Goal: Task Accomplishment & Management: Contribute content

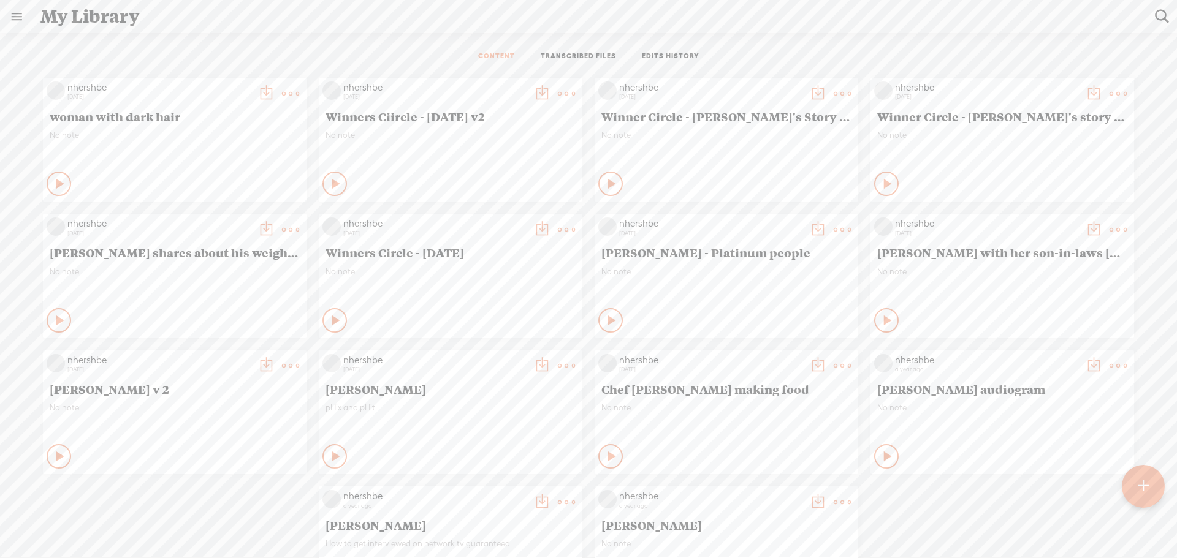
click at [1141, 482] on t at bounding box center [1143, 486] width 10 height 27
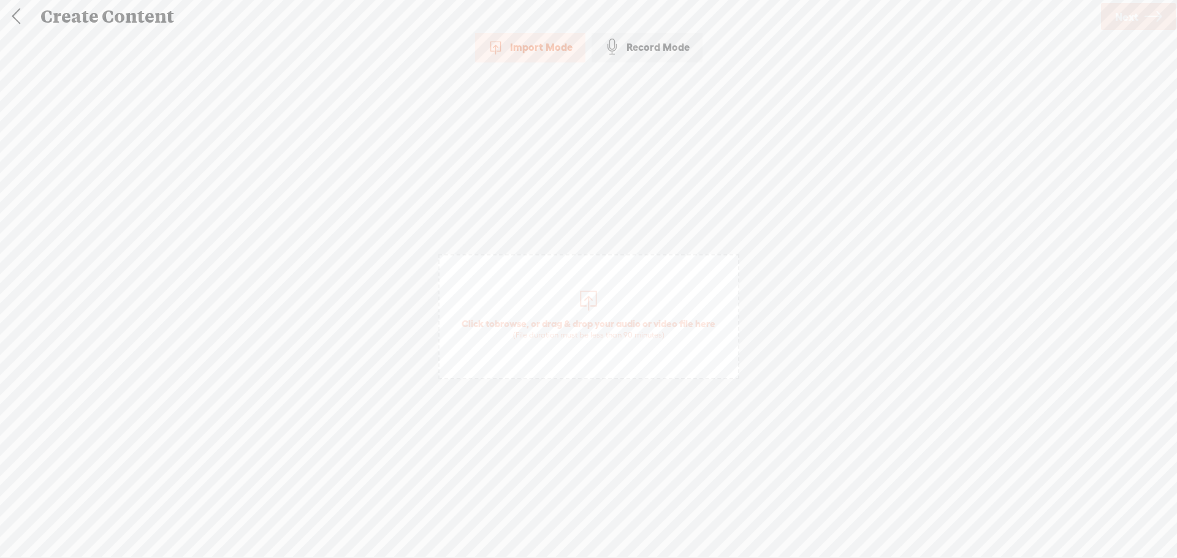
click at [538, 45] on div "Import Mode" at bounding box center [530, 47] width 110 height 31
click at [1143, 13] on link "Next" at bounding box center [1138, 16] width 75 height 27
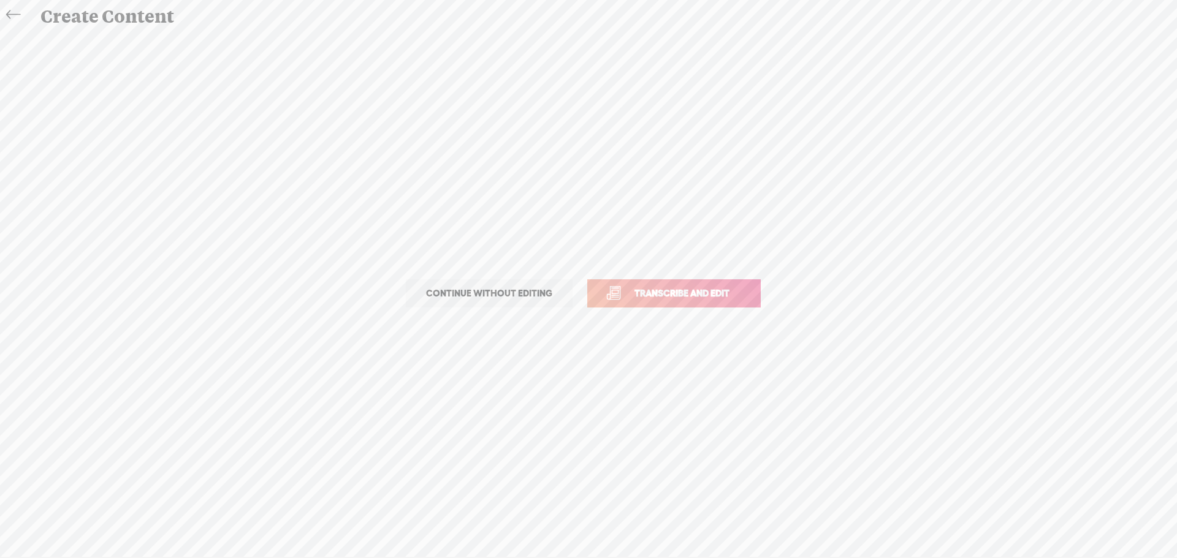
click at [662, 292] on span "Transcribe and edit" at bounding box center [682, 293] width 121 height 14
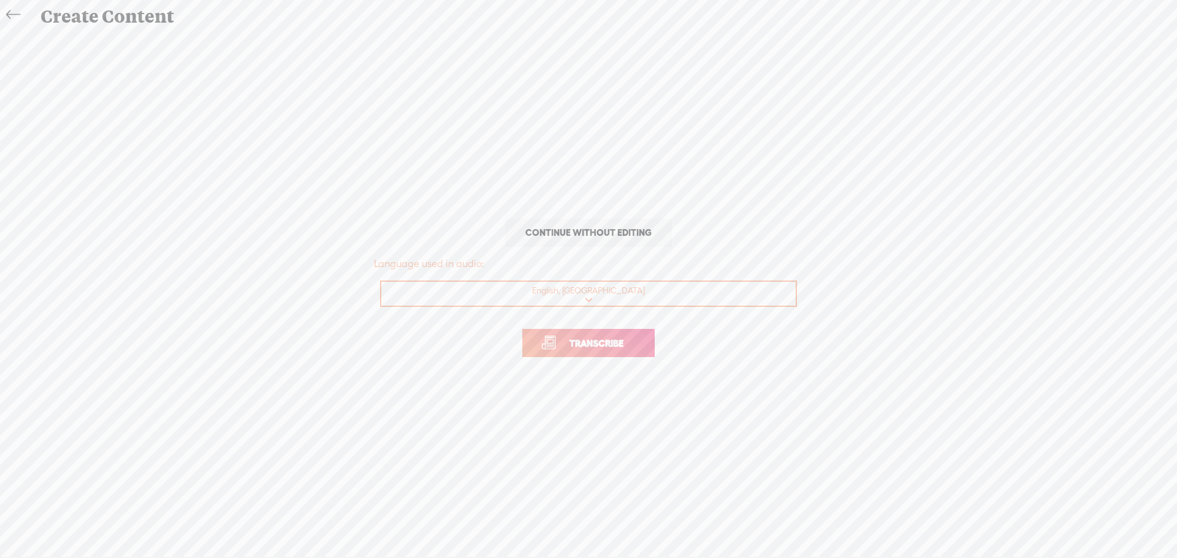
click at [612, 338] on span "Transcribe" at bounding box center [597, 344] width 80 height 14
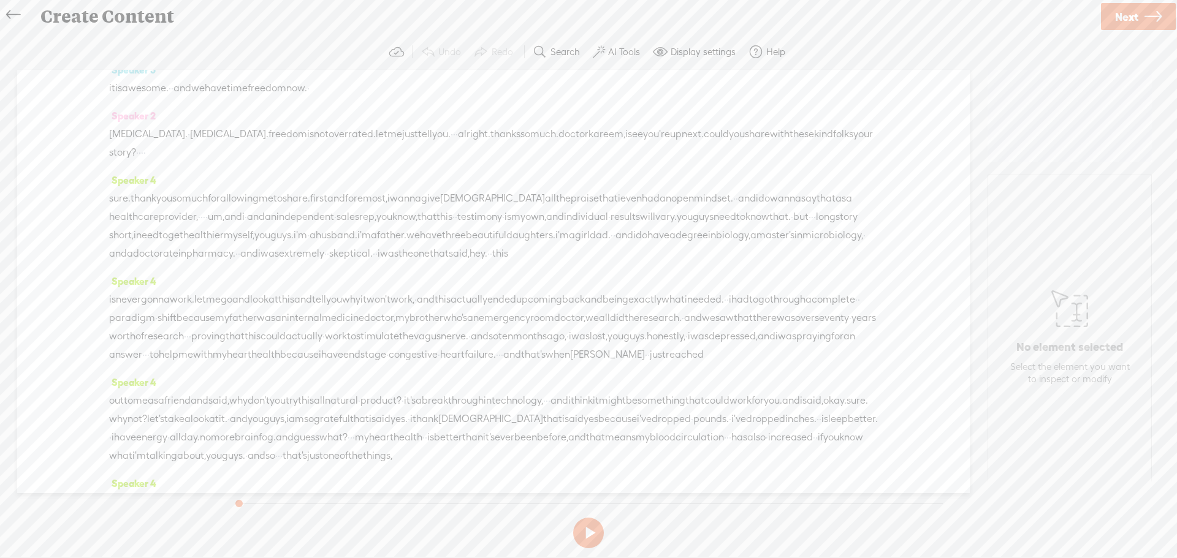
scroll to position [368, 0]
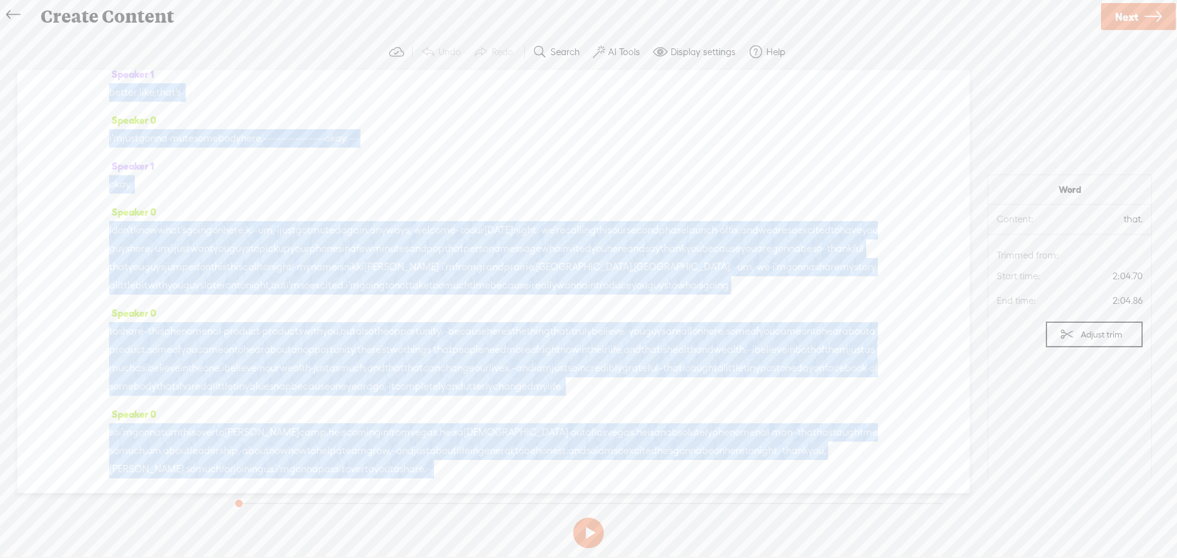
scroll to position [0, 0]
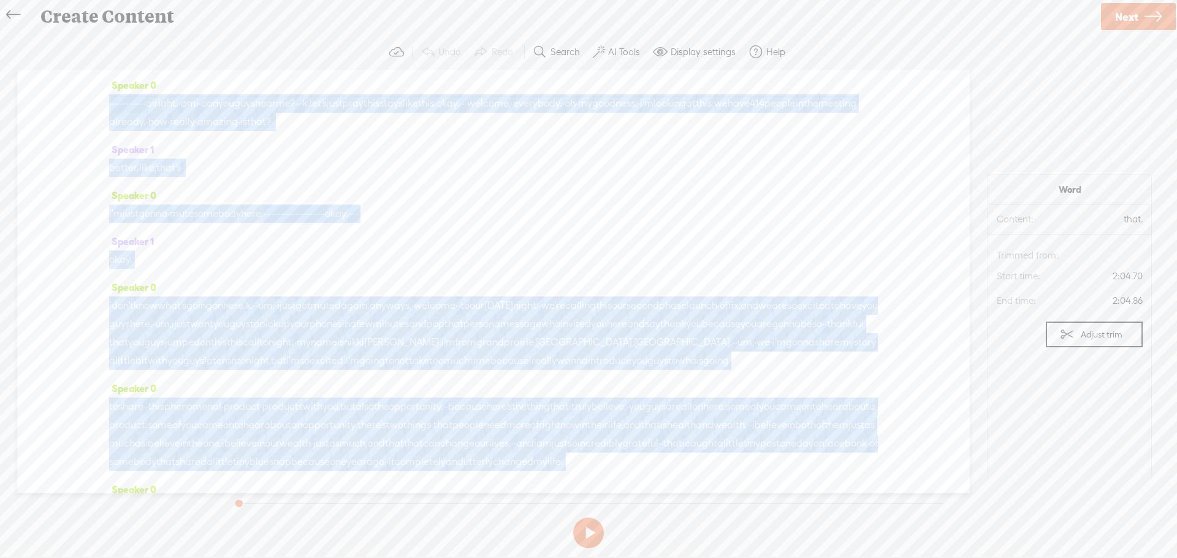
drag, startPoint x: 365, startPoint y: 259, endPoint x: -48, endPoint y: 150, distance: 427.3
click at [0, 150] on html "Hold on tight . . . nhershbe HOME MY CONTENT MY CHANNEL MY LIBRARY MY JOURNEYS …" at bounding box center [588, 279] width 1177 height 558
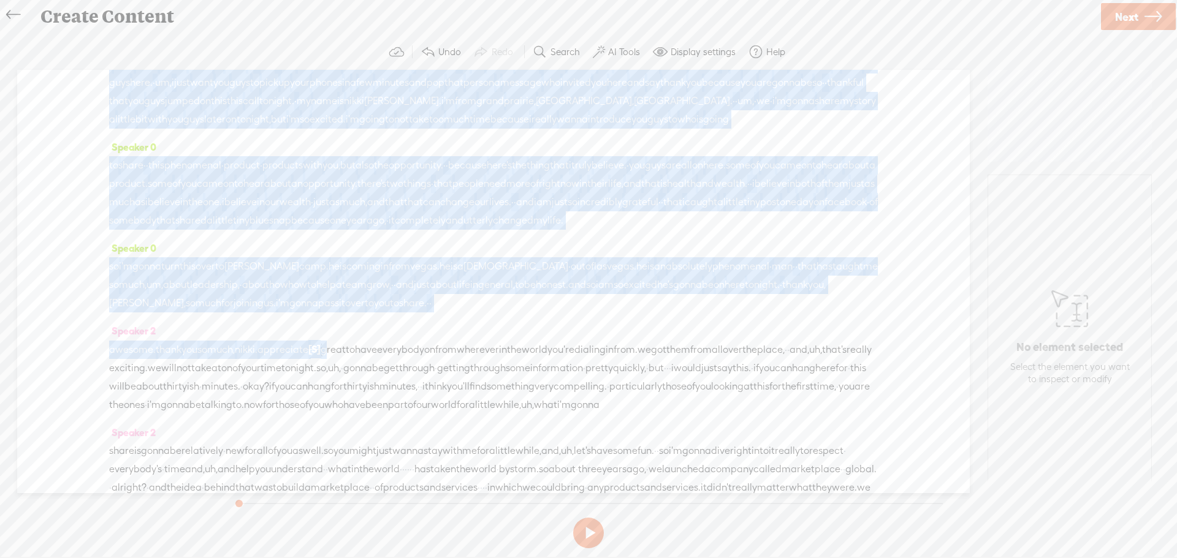
scroll to position [245, 0]
click at [355, 356] on span "to" at bounding box center [350, 346] width 9 height 18
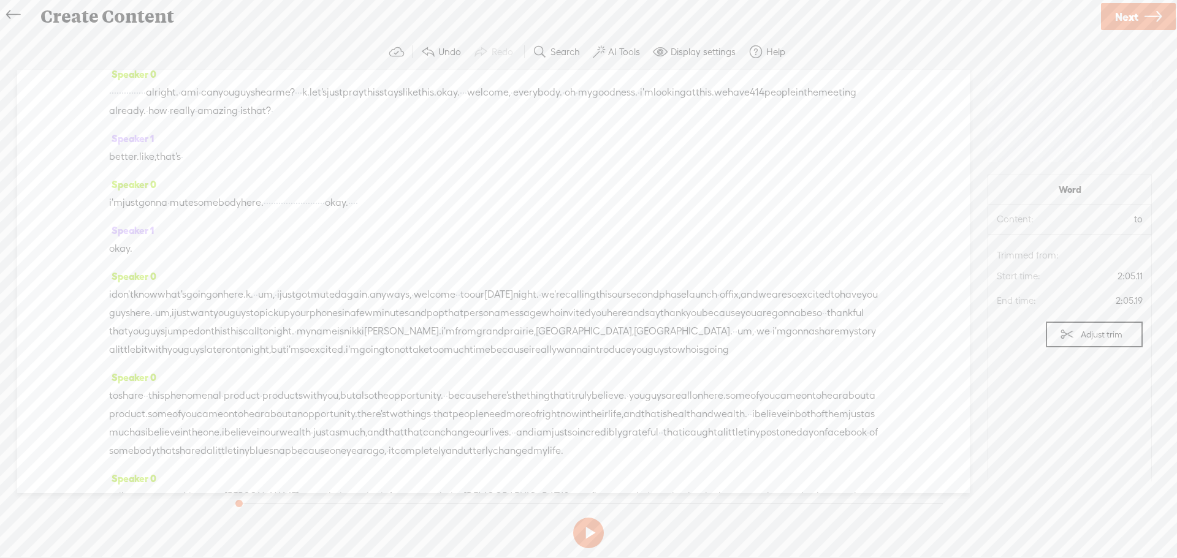
scroll to position [0, 0]
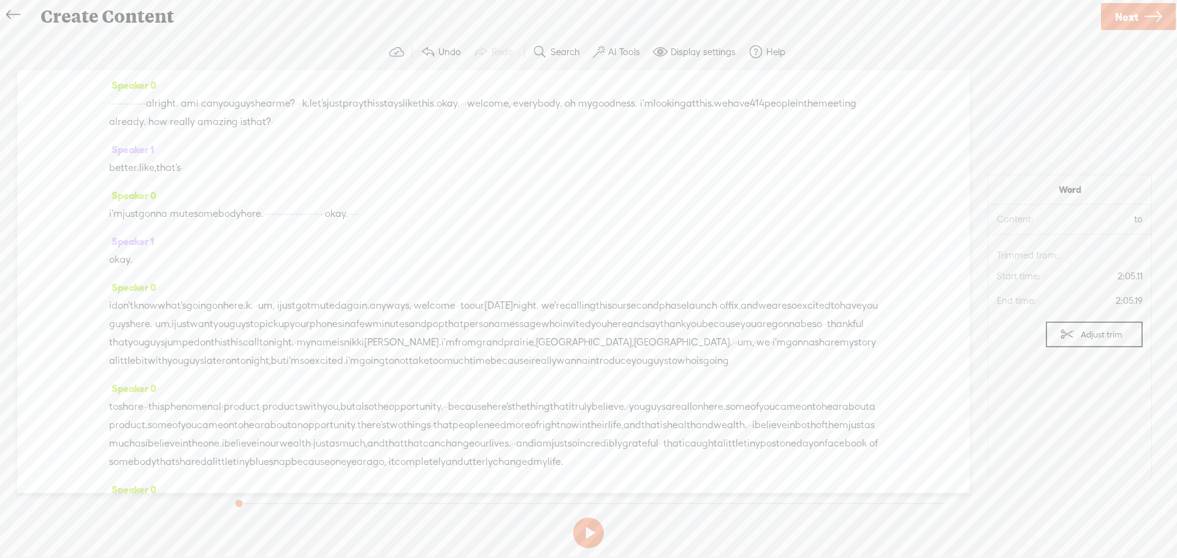
drag, startPoint x: 337, startPoint y: 384, endPoint x: 90, endPoint y: 110, distance: 368.4
click at [90, 110] on div "Speaker 0 · · · · · · · · · · · · · · · alright. · am i · can you guys hear me?…" at bounding box center [493, 282] width 953 height 424
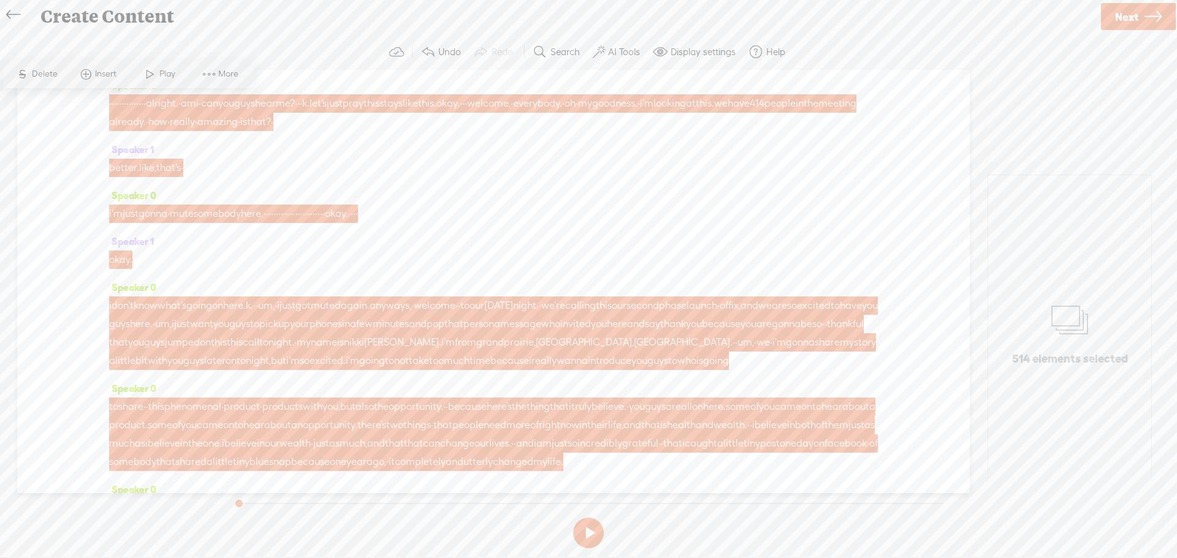
click at [531, 370] on span "really" at bounding box center [543, 361] width 25 height 18
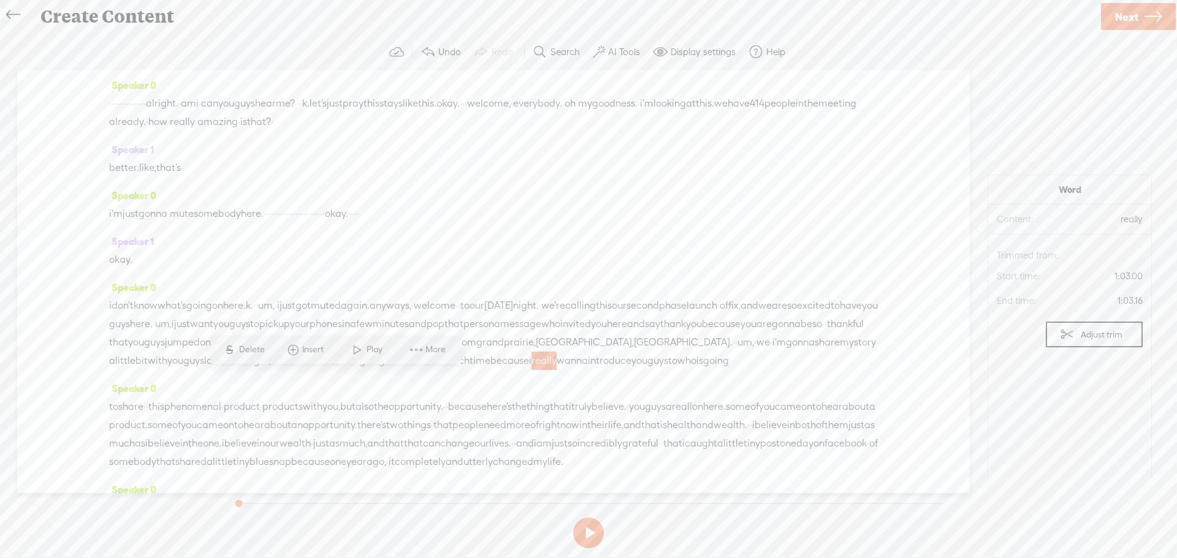
drag, startPoint x: 335, startPoint y: 381, endPoint x: 148, endPoint y: 108, distance: 331.2
click at [148, 108] on div "Speaker 0 · · · · · · · · · · · · · · · alright. · am i · can you guys hear me?…" at bounding box center [493, 282] width 953 height 424
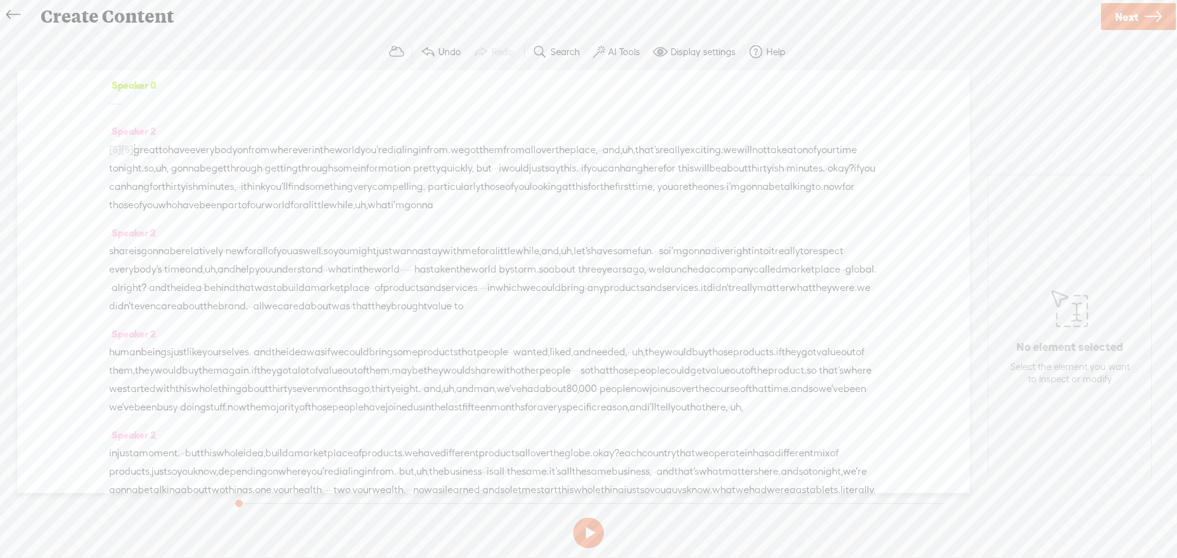
click at [146, 108] on span at bounding box center [133, 103] width 25 height 18
drag, startPoint x: 146, startPoint y: 104, endPoint x: 154, endPoint y: 102, distance: 8.8
click at [113, 121] on div "Speaker 0 · · · · ·" at bounding box center [493, 99] width 769 height 46
click at [114, 101] on span "·" at bounding box center [113, 103] width 2 height 18
click at [156, 75] on span at bounding box center [150, 74] width 18 height 22
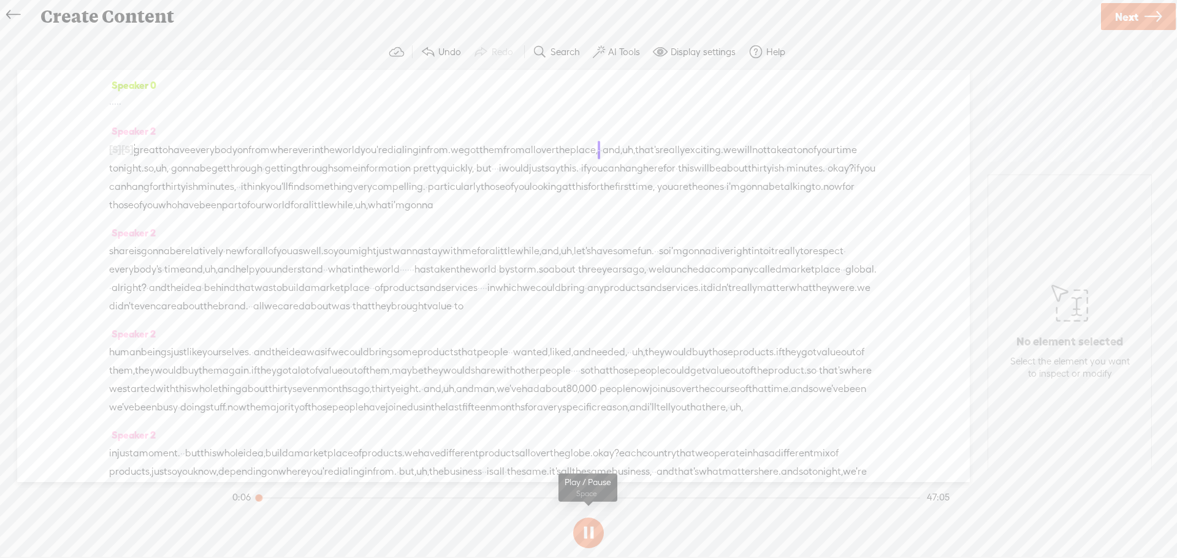
click at [581, 534] on button at bounding box center [588, 533] width 31 height 31
click at [116, 108] on span "·" at bounding box center [115, 103] width 2 height 18
drag, startPoint x: 108, startPoint y: 107, endPoint x: 164, endPoint y: 104, distance: 56.5
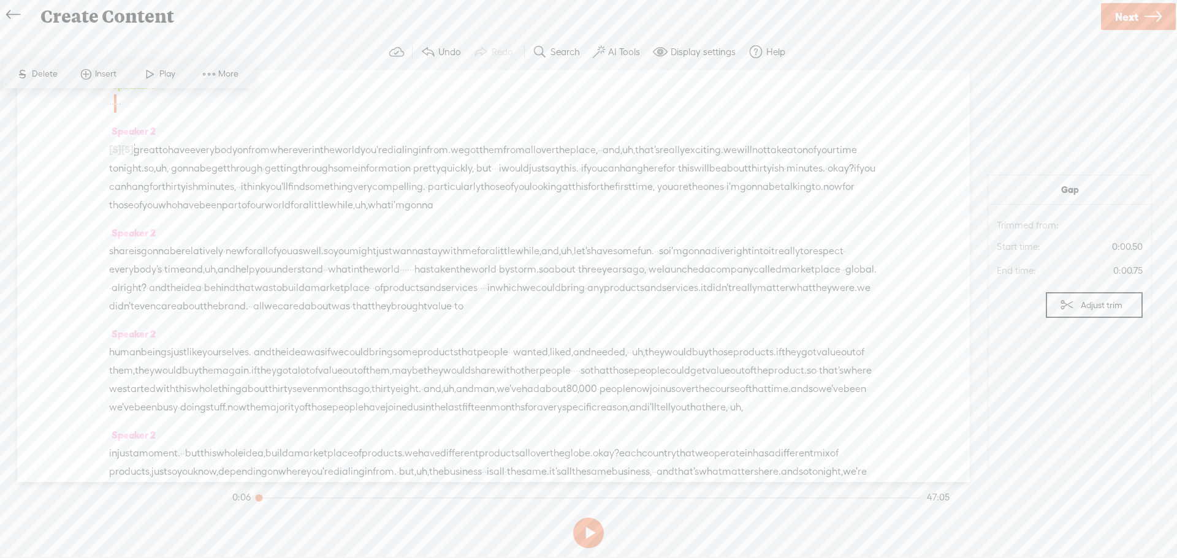
click at [164, 104] on div "Speaker 0 · · · · · Speaker 2 [S] · · · · · · · · · · alright. · am i · can you…" at bounding box center [493, 276] width 953 height 413
drag, startPoint x: 165, startPoint y: 106, endPoint x: 157, endPoint y: 107, distance: 8.6
click at [146, 107] on span at bounding box center [133, 103] width 25 height 18
click at [146, 108] on span at bounding box center [133, 103] width 25 height 18
click at [146, 107] on span at bounding box center [133, 103] width 25 height 18
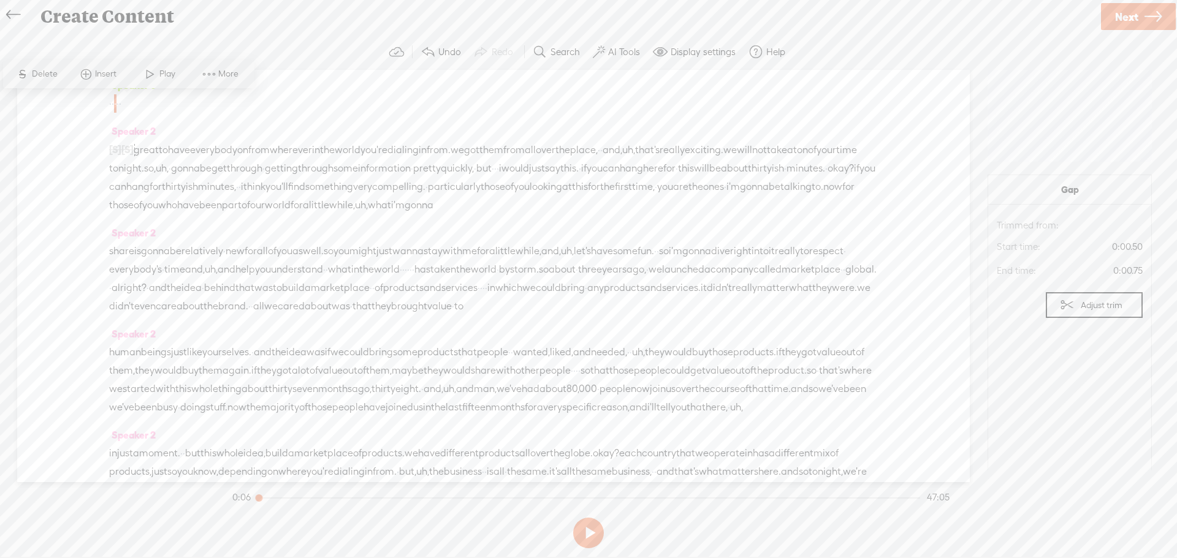
click at [121, 107] on span "·" at bounding box center [120, 103] width 2 height 18
drag, startPoint x: 143, startPoint y: 107, endPoint x: 94, endPoint y: 102, distance: 48.6
click at [94, 102] on div "Speaker 0 · · · · · Speaker 2 [S] · · · · · · · · · · alright. · am i · can you…" at bounding box center [493, 276] width 953 height 413
click at [110, 103] on span "·" at bounding box center [110, 103] width 2 height 18
click at [165, 45] on div "Create Content Use text-to-audio Use voice actor Record From This Browser Use p…" at bounding box center [588, 279] width 1177 height 558
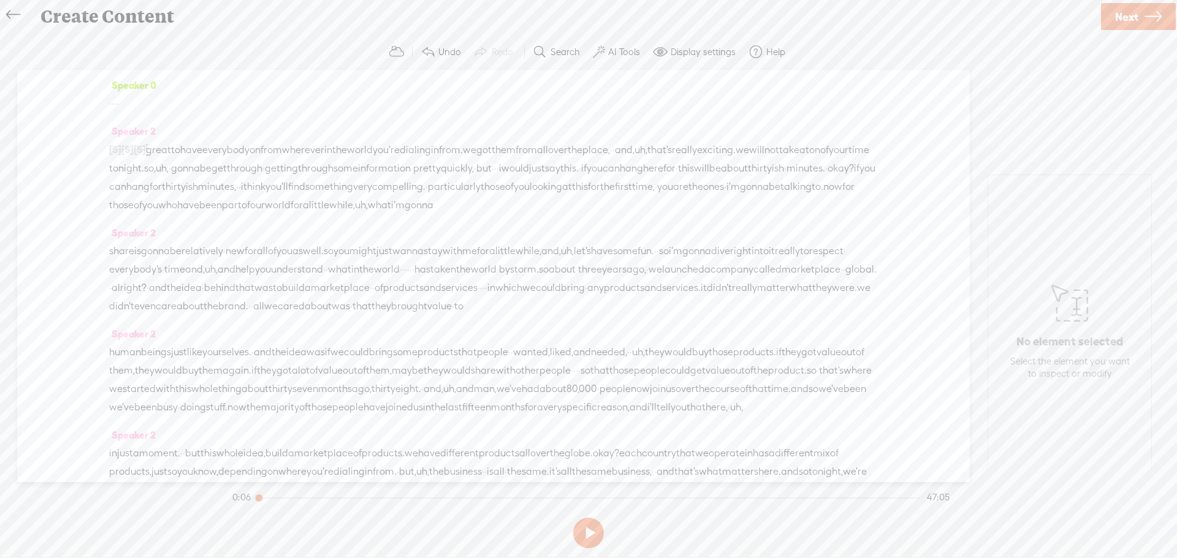
click at [112, 105] on span "·" at bounding box center [110, 103] width 2 height 18
click at [162, 74] on span "Play" at bounding box center [168, 74] width 19 height 12
click at [162, 74] on div "Speaker 0 · · · · Speaker 2 [S] · [S] · · · · · · · · · · alright. · am i · can…" at bounding box center [493, 276] width 953 height 413
click at [590, 529] on button at bounding box center [588, 533] width 31 height 31
drag, startPoint x: 156, startPoint y: 148, endPoint x: 110, endPoint y: 146, distance: 46.0
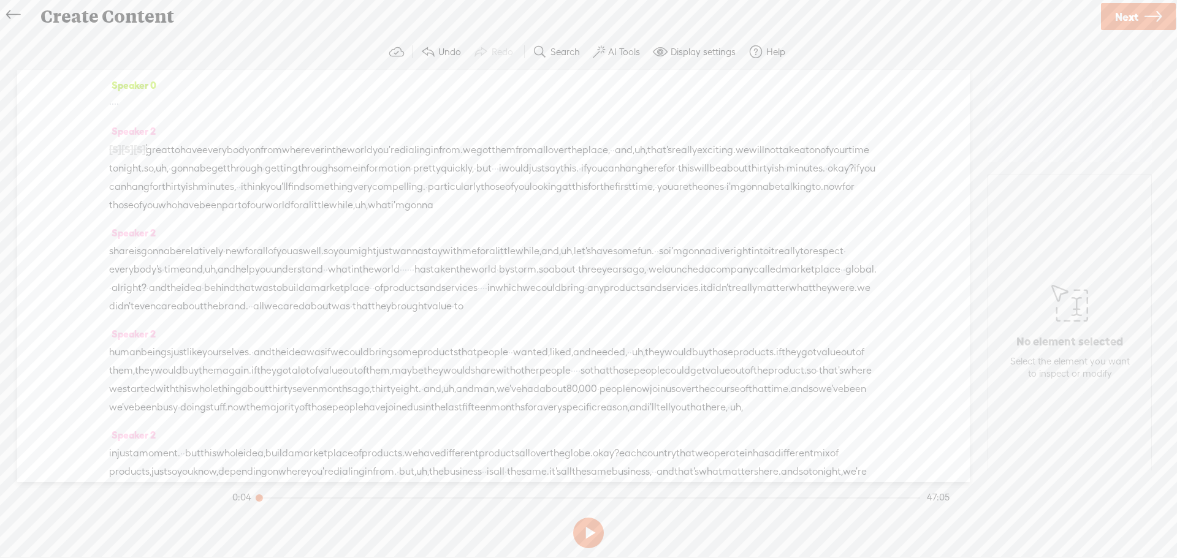
click at [110, 146] on div "[S] · [S] · · · · · · · · · · alright. · am i · can you guys hear me? · · · k. …" at bounding box center [493, 177] width 769 height 74
click at [590, 531] on button at bounding box center [588, 533] width 31 height 31
click at [589, 530] on button at bounding box center [588, 533] width 31 height 31
click at [110, 107] on span "·" at bounding box center [110, 103] width 2 height 18
click at [166, 67] on span "Play" at bounding box center [159, 74] width 61 height 22
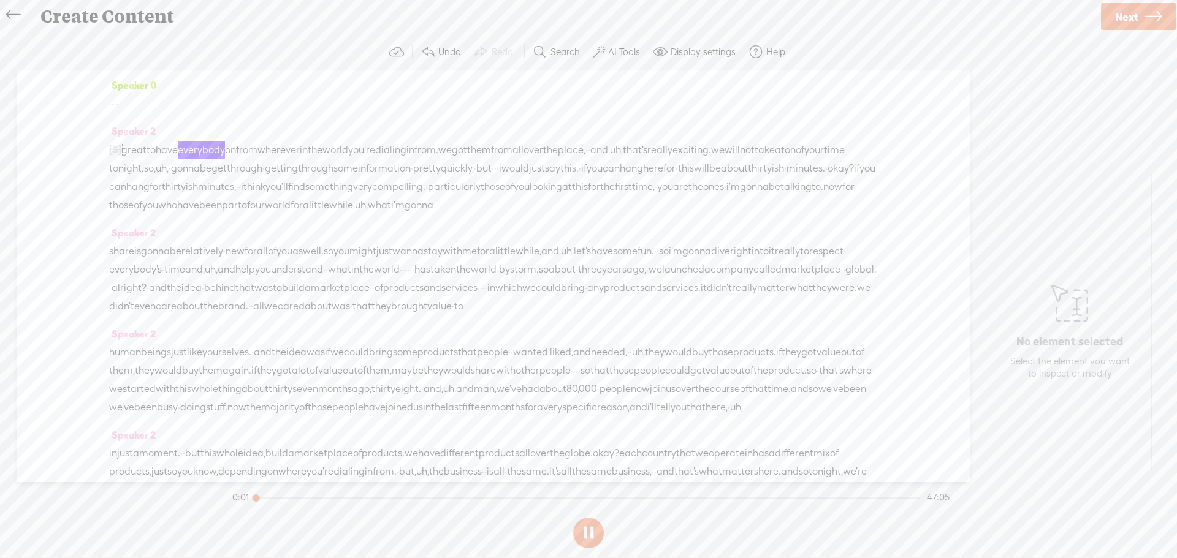
click at [166, 67] on section "Undo Redo Search Remove Background Noise AI Tools Configure Magic Sound Enhance…" at bounding box center [588, 52] width 1152 height 36
click at [590, 531] on button at bounding box center [588, 533] width 31 height 31
drag, startPoint x: 126, startPoint y: 151, endPoint x: 81, endPoint y: 156, distance: 45.0
click at [83, 158] on div "Speaker 0 · · · · Speaker 2 [S] · · · · · · · · · · · alright. · am i · can you…" at bounding box center [493, 276] width 953 height 413
click at [69, 112] on div "Speaker 0 · · · · Speaker 2 [S] · · · · · · · · · · · alright. · am i · can you…" at bounding box center [493, 276] width 953 height 413
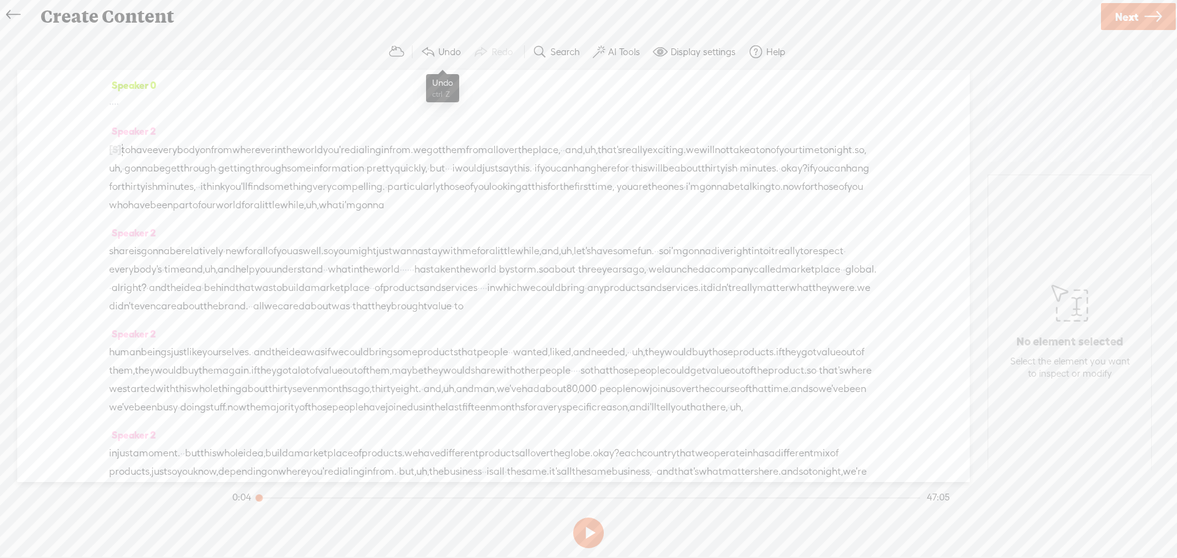
click at [435, 55] on span at bounding box center [427, 52] width 15 height 15
click at [755, 159] on span "take" at bounding box center [765, 150] width 20 height 18
click at [428, 196] on span "particularly" at bounding box center [454, 187] width 53 height 18
click at [678, 178] on span "this" at bounding box center [686, 168] width 16 height 18
click at [505, 196] on span "of" at bounding box center [509, 187] width 9 height 18
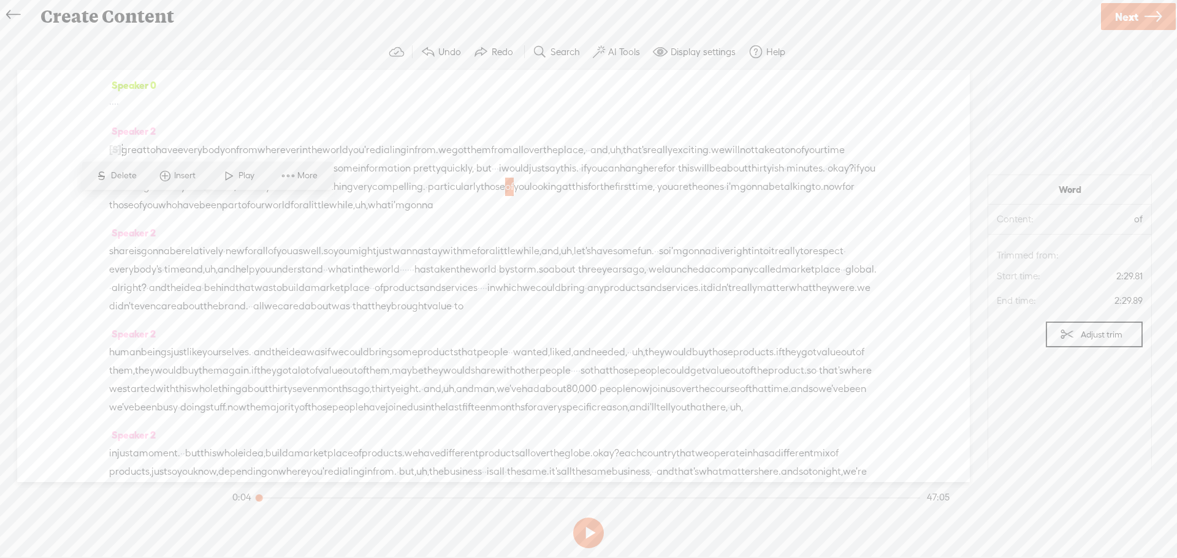
click at [116, 146] on span "[S]" at bounding box center [115, 149] width 12 height 11
click at [119, 146] on span "[S]" at bounding box center [115, 149] width 12 height 11
click at [112, 104] on span "·" at bounding box center [110, 103] width 2 height 18
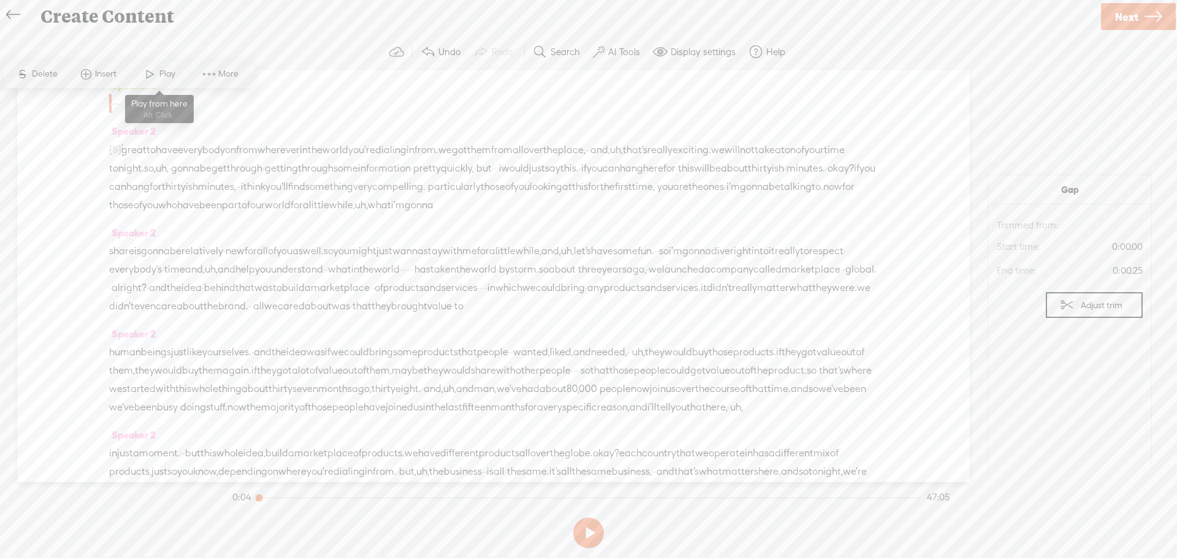
click at [161, 77] on span "Play" at bounding box center [168, 74] width 19 height 12
click at [169, 70] on div "Speaker 0 · · · · Speaker 2 [S] · · · · · · · · · · · alright. · am i · can you…" at bounding box center [493, 276] width 953 height 413
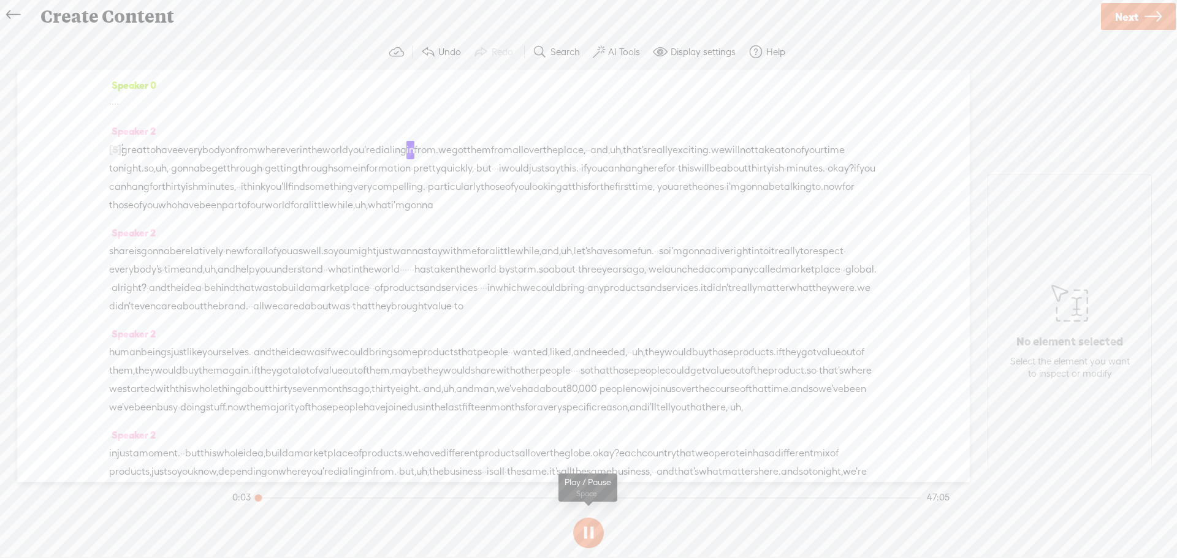
click at [585, 536] on button at bounding box center [588, 533] width 31 height 31
click at [114, 100] on span "·" at bounding box center [113, 103] width 2 height 18
drag, startPoint x: 110, startPoint y: 100, endPoint x: 151, endPoint y: 98, distance: 41.1
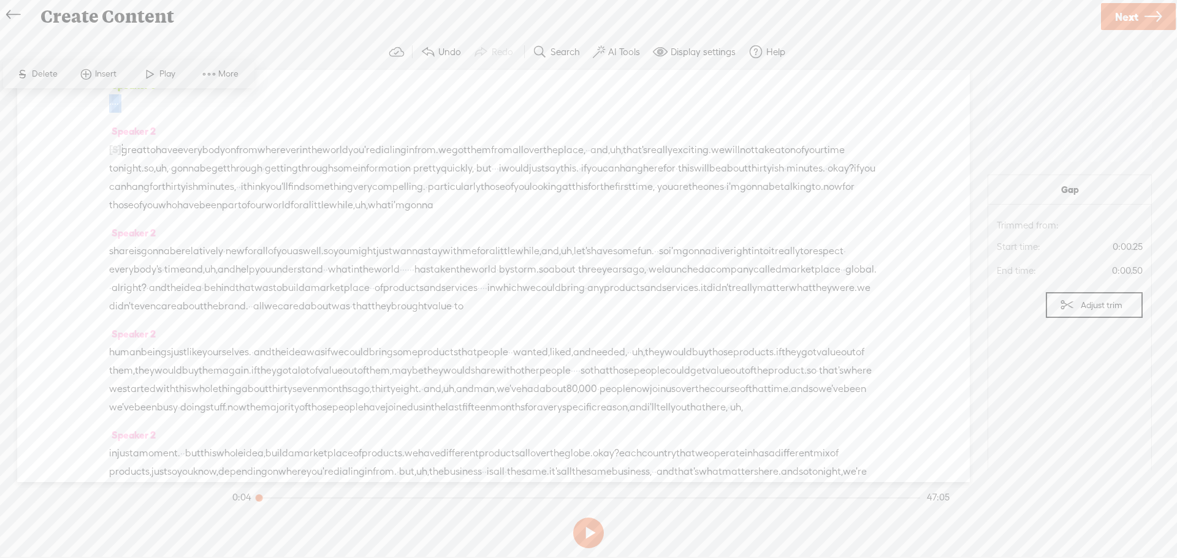
click at [151, 98] on div "· · · ·" at bounding box center [493, 103] width 769 height 18
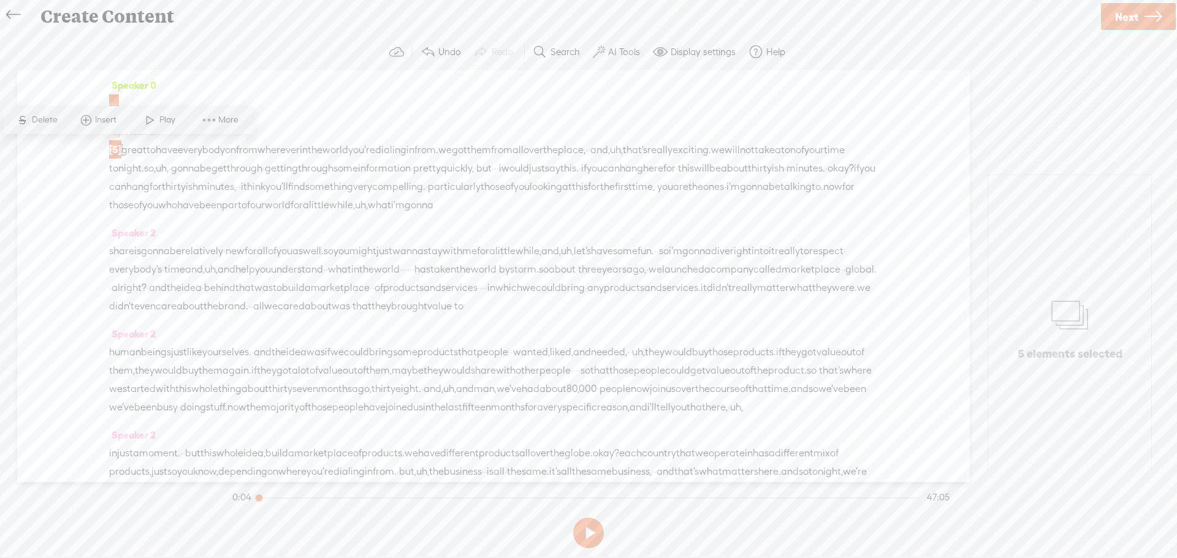
click at [40, 114] on span "Delete" at bounding box center [46, 120] width 29 height 12
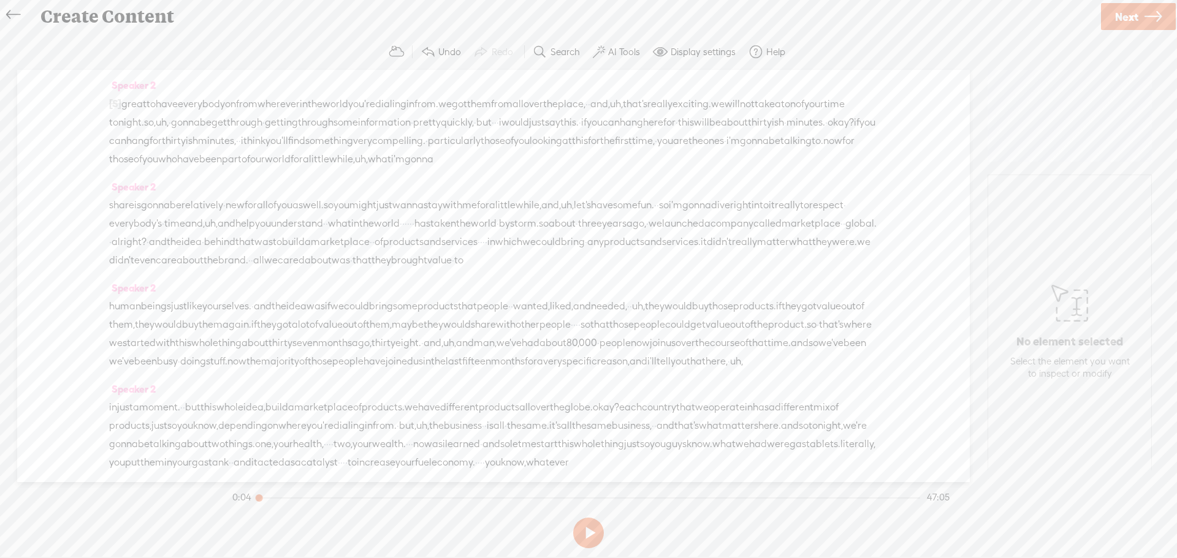
click at [110, 104] on span "[S]" at bounding box center [115, 103] width 12 height 11
click at [579, 533] on button at bounding box center [588, 533] width 31 height 31
click at [591, 528] on button at bounding box center [588, 533] width 31 height 31
click at [428, 150] on span "particularly" at bounding box center [454, 141] width 53 height 18
click at [110, 102] on span "[S]" at bounding box center [115, 103] width 12 height 11
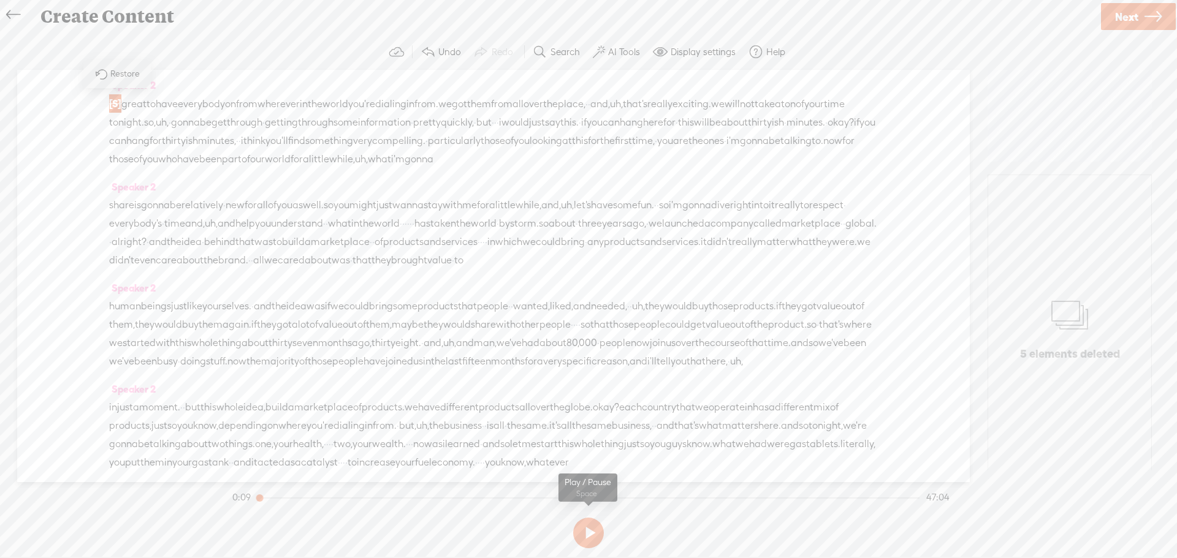
click at [590, 522] on button at bounding box center [588, 533] width 31 height 31
click at [106, 102] on div "Speaker 2 [S] · · · · · · · · · · · · · · · alright. · am i · can you guys hear…" at bounding box center [493, 276] width 953 height 413
click at [602, 529] on button at bounding box center [588, 533] width 31 height 31
click at [112, 109] on div at bounding box center [115, 103] width 12 height 18
click at [113, 102] on span "[S]" at bounding box center [115, 103] width 12 height 11
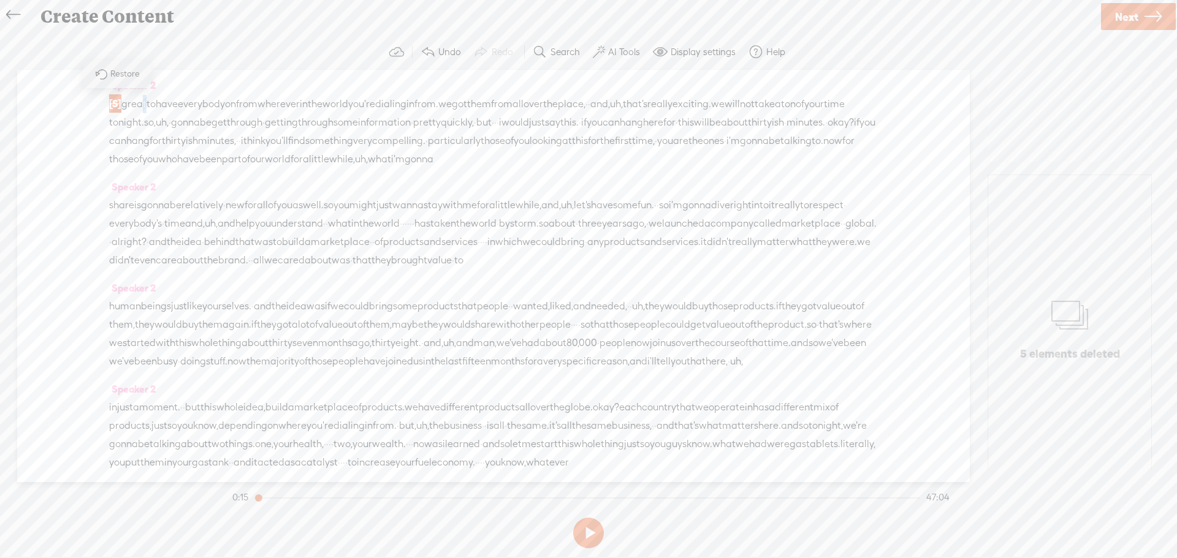
click at [145, 101] on span "great" at bounding box center [133, 104] width 25 height 18
click at [585, 529] on button at bounding box center [588, 533] width 31 height 31
click at [111, 100] on span "[S]" at bounding box center [115, 103] width 12 height 11
click at [137, 102] on span "great" at bounding box center [133, 104] width 25 height 18
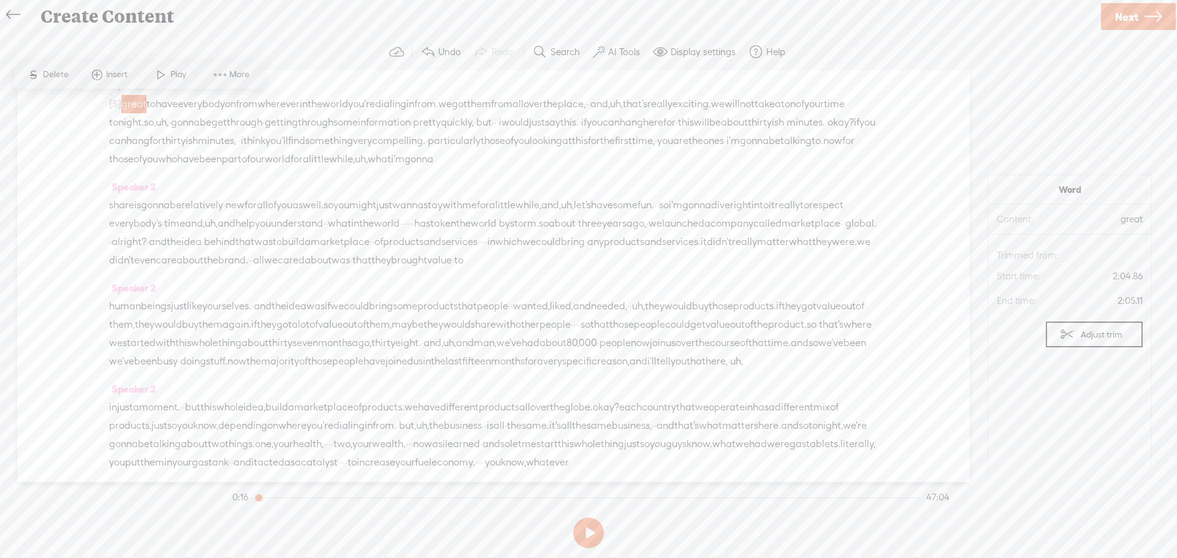
click at [177, 74] on span "Play" at bounding box center [179, 75] width 19 height 12
click at [580, 527] on button at bounding box center [588, 533] width 31 height 31
click at [819, 334] on span "that's" at bounding box center [831, 325] width 25 height 18
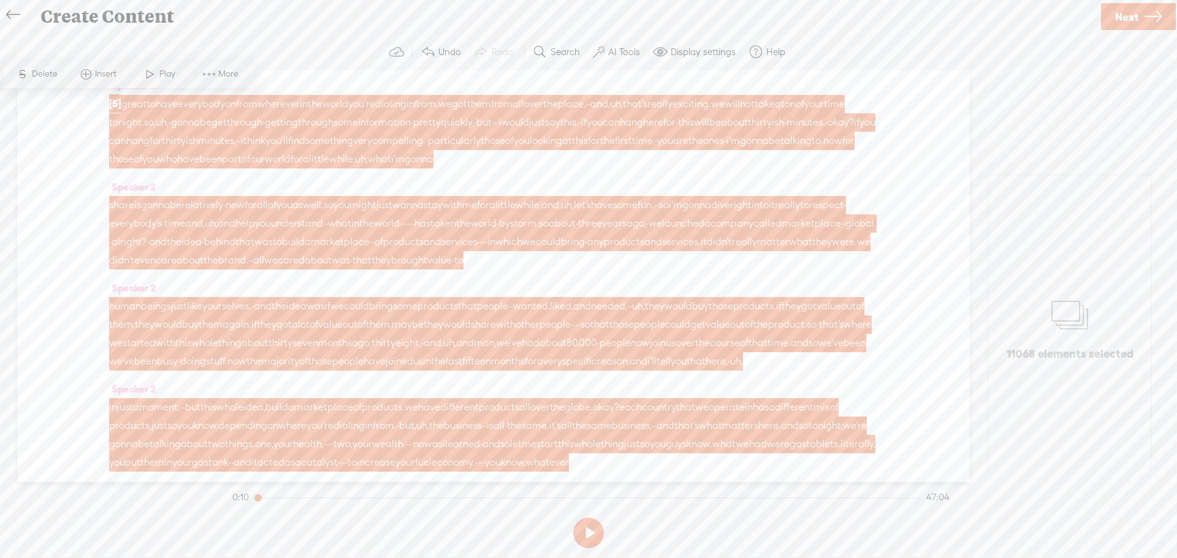
click at [618, 58] on label "AI Tools" at bounding box center [624, 52] width 32 height 12
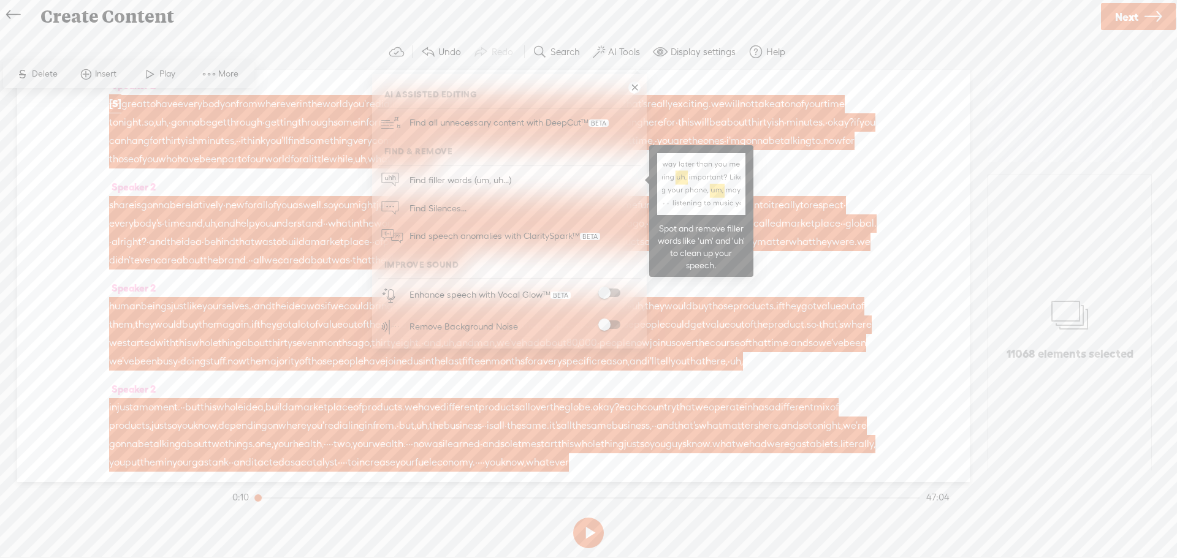
drag, startPoint x: 420, startPoint y: 174, endPoint x: 7, endPoint y: 173, distance: 413.1
click at [419, 174] on span "Find filler words (um, uh...)" at bounding box center [460, 180] width 110 height 28
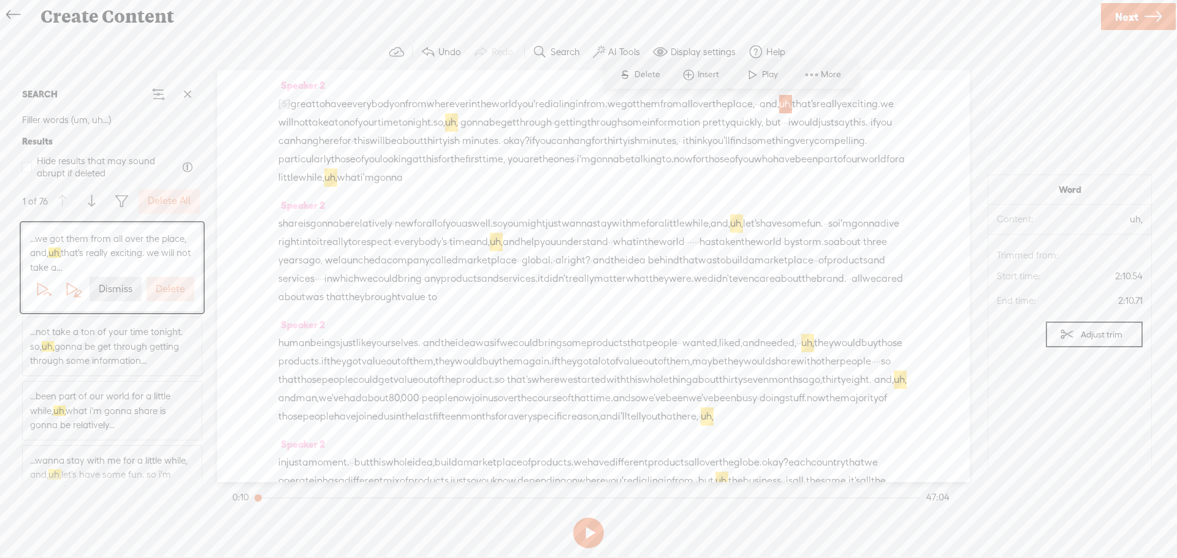
click at [161, 202] on label "Delete All" at bounding box center [169, 201] width 43 height 13
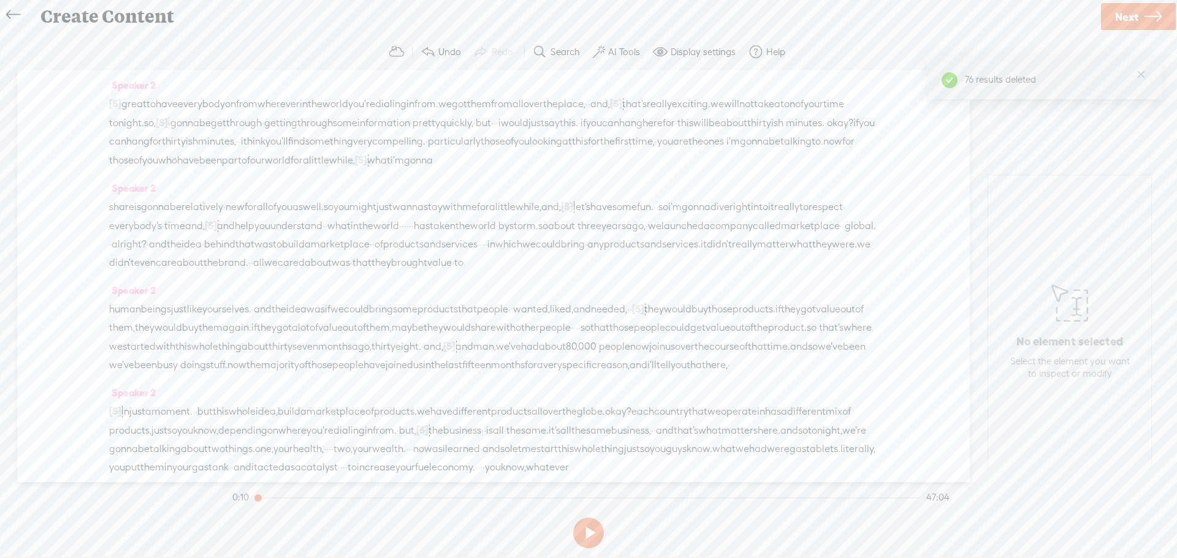
click at [140, 103] on span "great" at bounding box center [133, 104] width 25 height 18
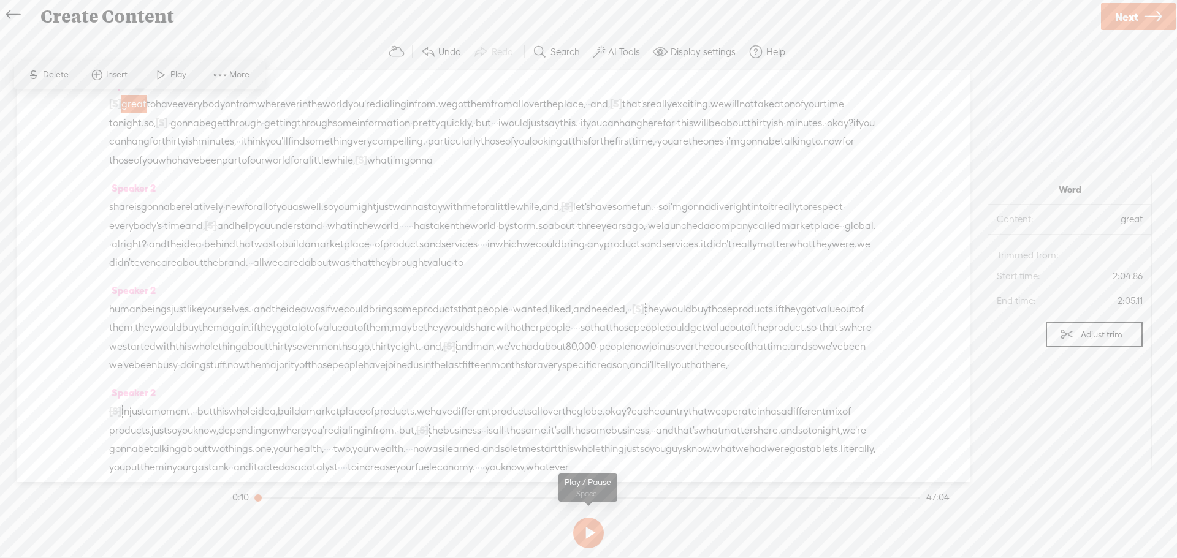
click at [591, 535] on button at bounding box center [588, 533] width 31 height 31
click at [587, 536] on button at bounding box center [588, 533] width 31 height 31
click at [1124, 10] on span "Next" at bounding box center [1126, 16] width 23 height 31
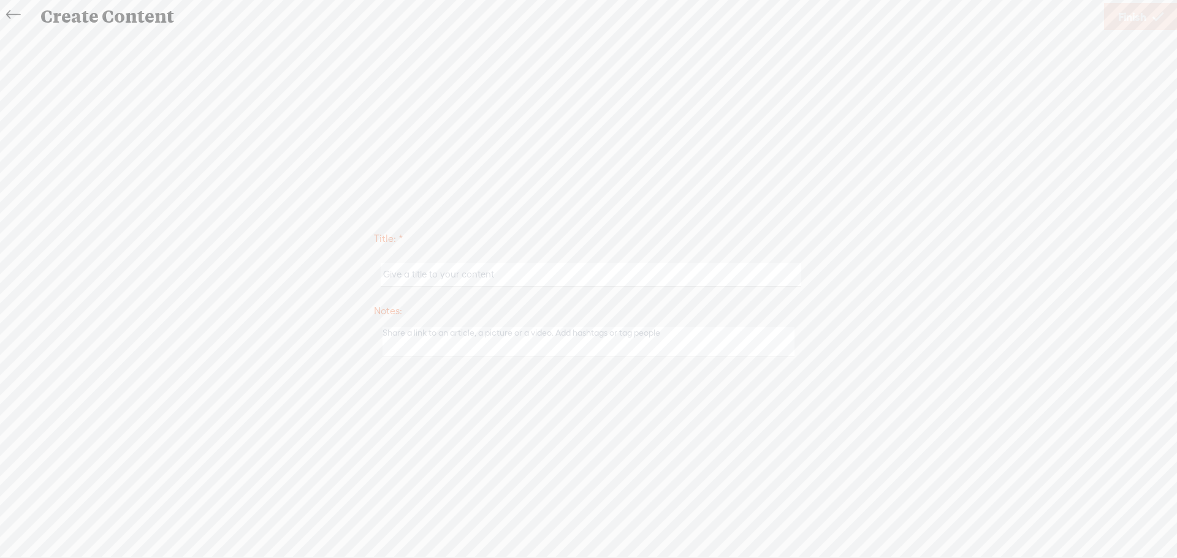
click at [485, 275] on input "text" at bounding box center [591, 275] width 420 height 24
type input "B"
click at [442, 275] on input "Tere [PERSON_NAME] Sharing about the drops and business" at bounding box center [591, 275] width 420 height 24
drag, startPoint x: 603, startPoint y: 280, endPoint x: 631, endPoint y: 280, distance: 28.2
click at [601, 281] on input "Tere [PERSON_NAME] Sharing about the drops and business" at bounding box center [591, 275] width 420 height 24
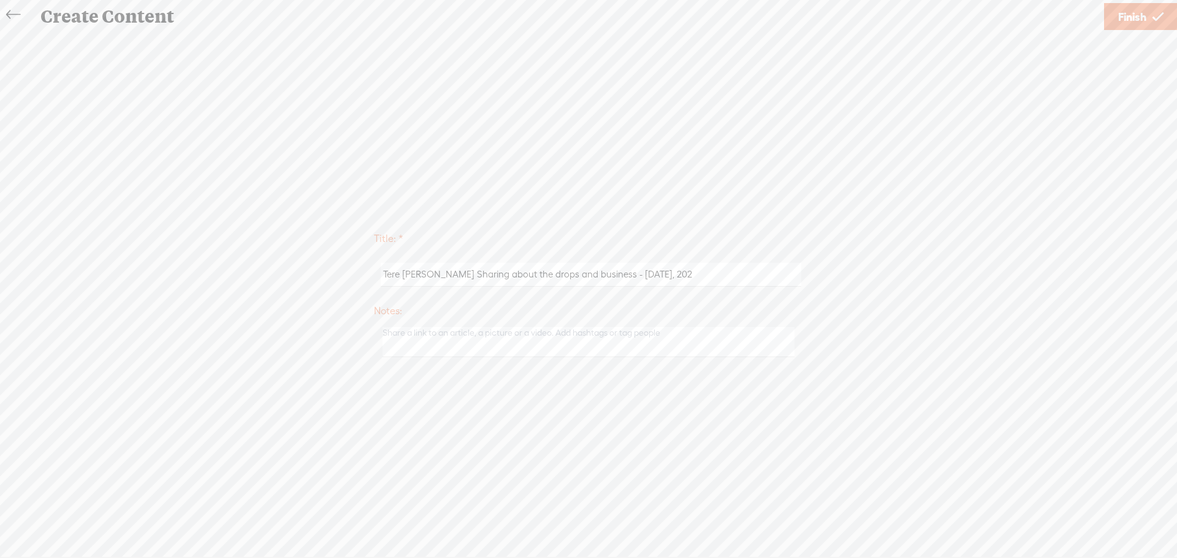
type input "Tere [PERSON_NAME] Sharing about the drops and business - [DATE]"
click at [1136, 12] on span "Finish" at bounding box center [1132, 16] width 28 height 31
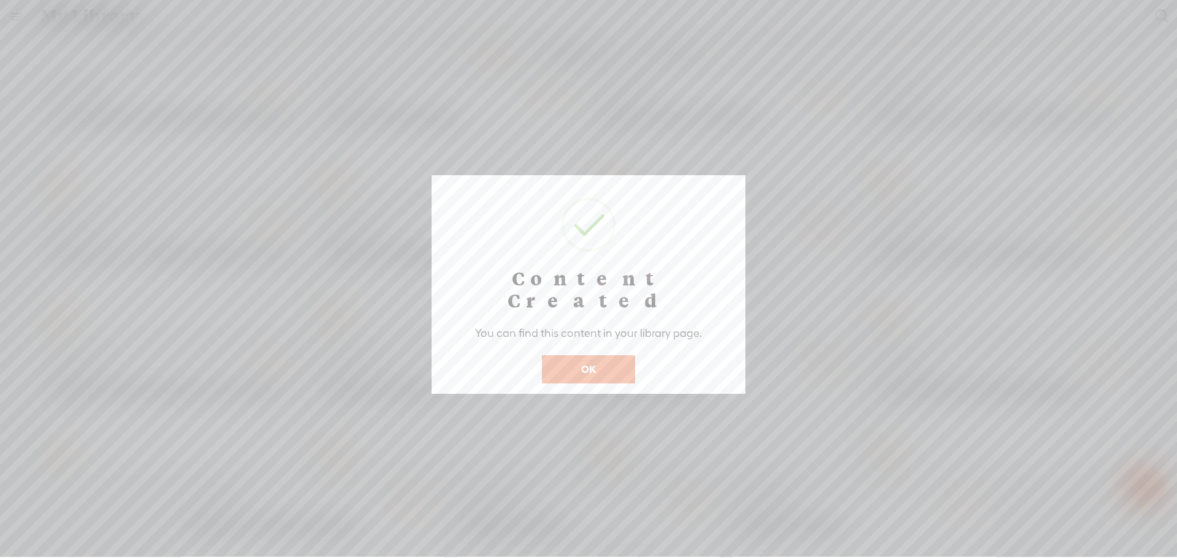
click at [584, 356] on button "OK" at bounding box center [588, 370] width 93 height 28
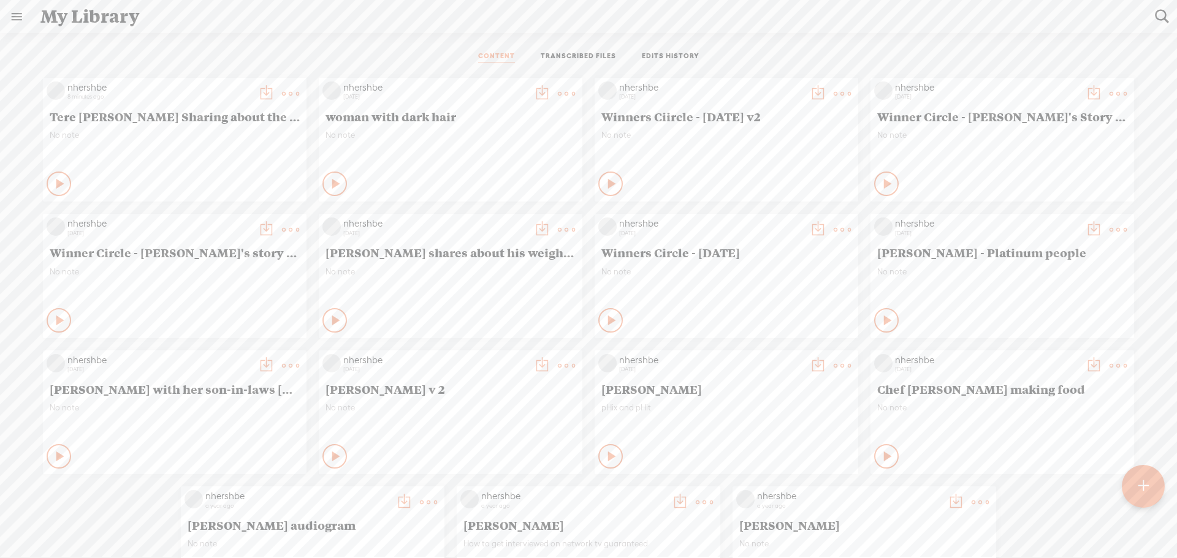
click at [282, 91] on t at bounding box center [290, 93] width 17 height 17
click at [257, 86] on t at bounding box center [265, 93] width 17 height 17
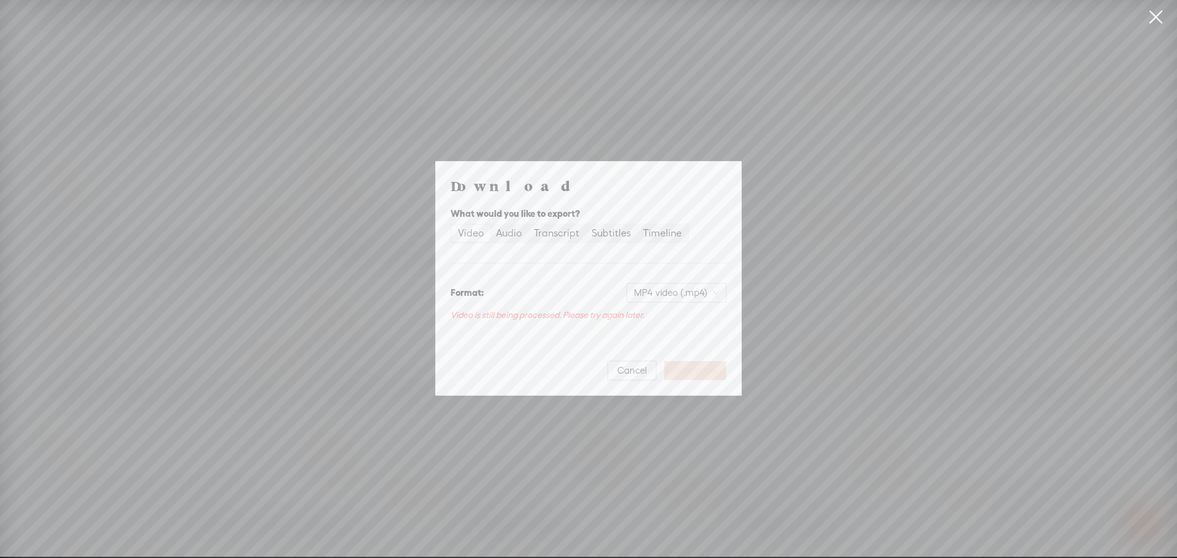
click at [470, 237] on div "Video" at bounding box center [471, 233] width 26 height 17
click at [452, 225] on input "Video" at bounding box center [452, 225] width 0 height 0
click at [466, 234] on div "Video" at bounding box center [471, 233] width 26 height 17
click at [452, 225] on input "Video" at bounding box center [452, 225] width 0 height 0
click at [466, 234] on div "Video" at bounding box center [471, 233] width 26 height 17
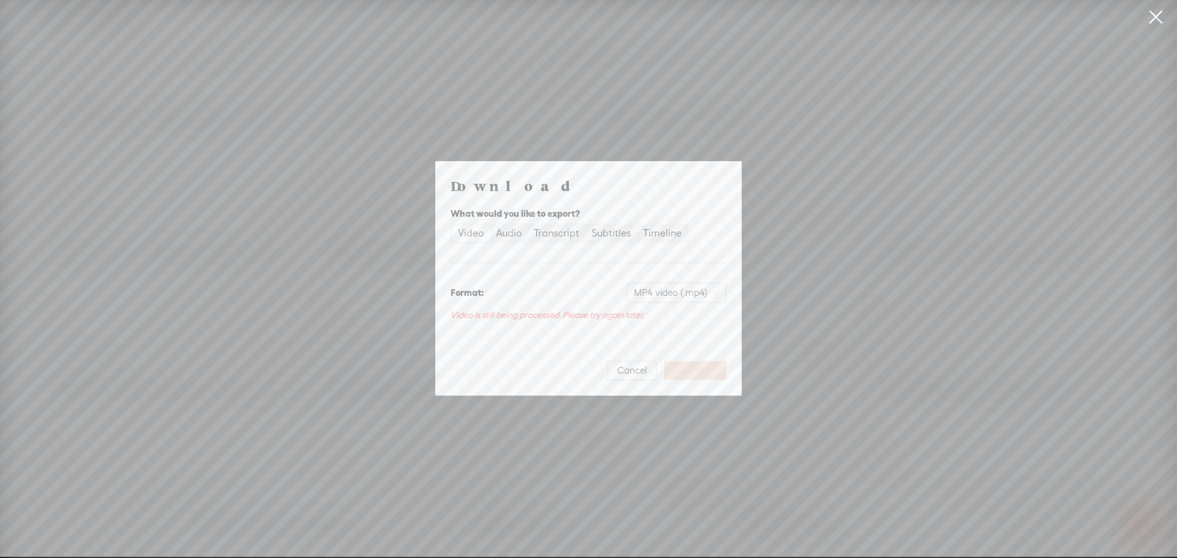
click at [452, 225] on input "Video" at bounding box center [452, 225] width 0 height 0
click at [631, 370] on span "Cancel" at bounding box center [631, 371] width 29 height 12
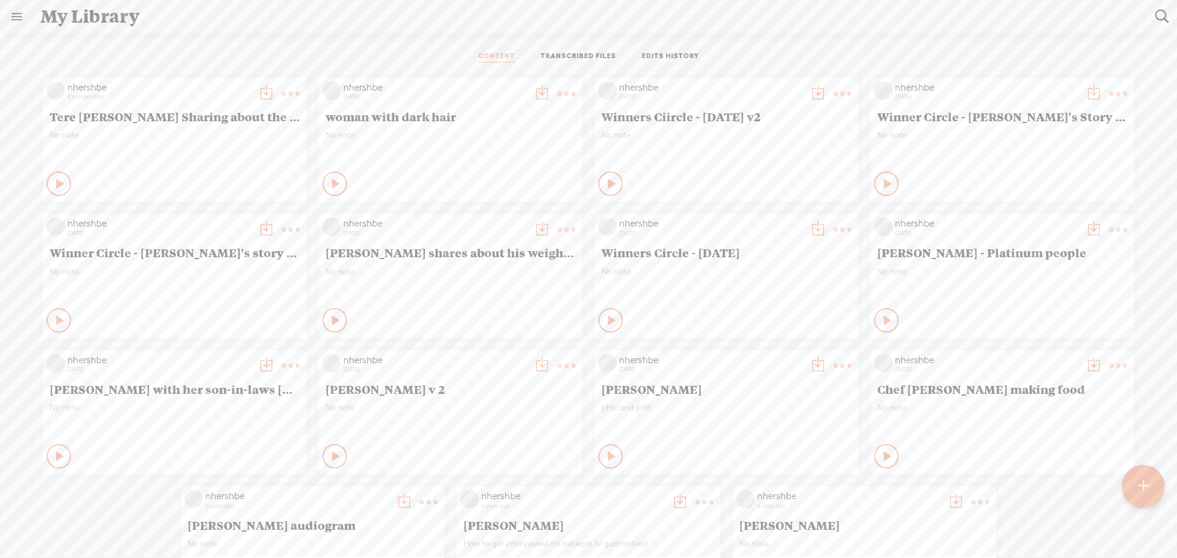
click at [259, 92] on t at bounding box center [265, 93] width 17 height 17
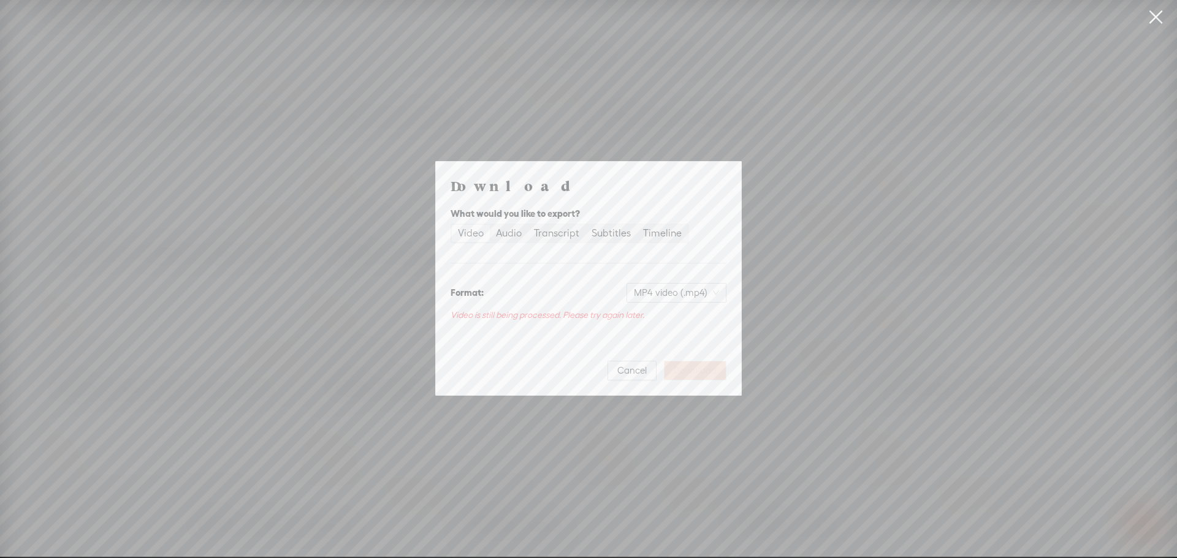
click at [528, 316] on span "Video is still being processed. Please try again later." at bounding box center [548, 315] width 194 height 10
click at [646, 368] on span "Cancel" at bounding box center [631, 371] width 29 height 12
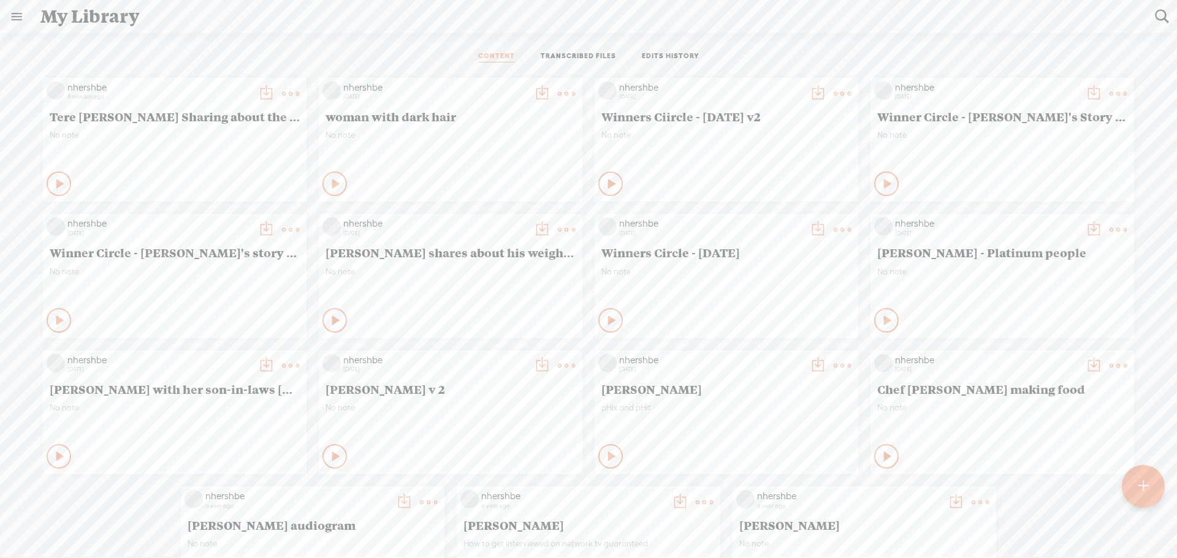
click at [258, 89] on t at bounding box center [265, 93] width 17 height 17
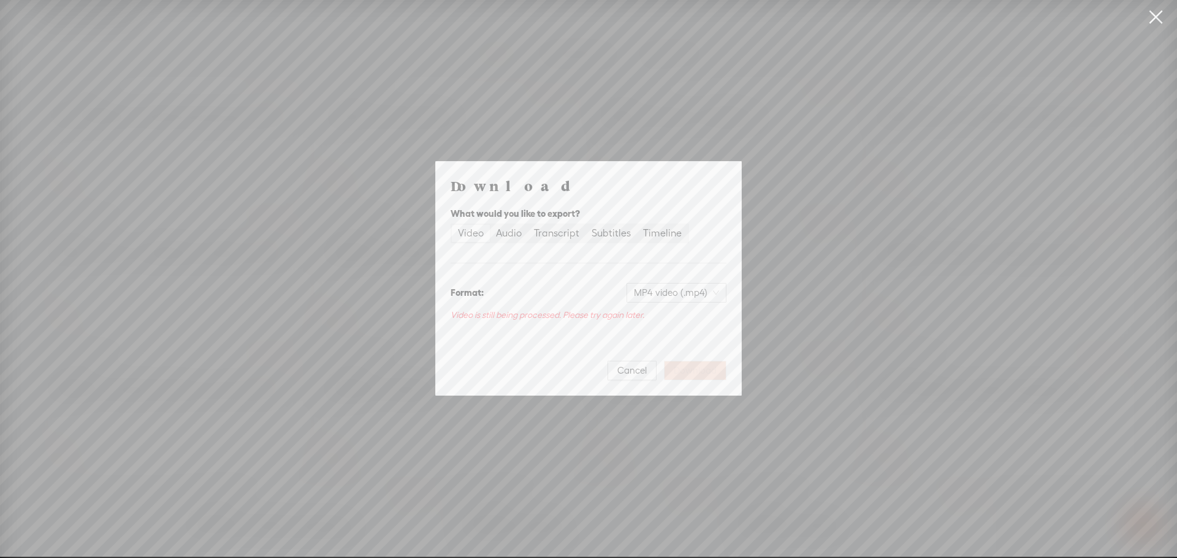
click at [528, 314] on span "Video is still being processed. Please try again later." at bounding box center [548, 315] width 194 height 10
click at [664, 295] on span "MP4 video (.mp4)" at bounding box center [676, 293] width 85 height 18
click at [657, 321] on div "MP4 video (.mp4)" at bounding box center [677, 319] width 78 height 12
click at [636, 365] on span "Cancel" at bounding box center [631, 371] width 29 height 12
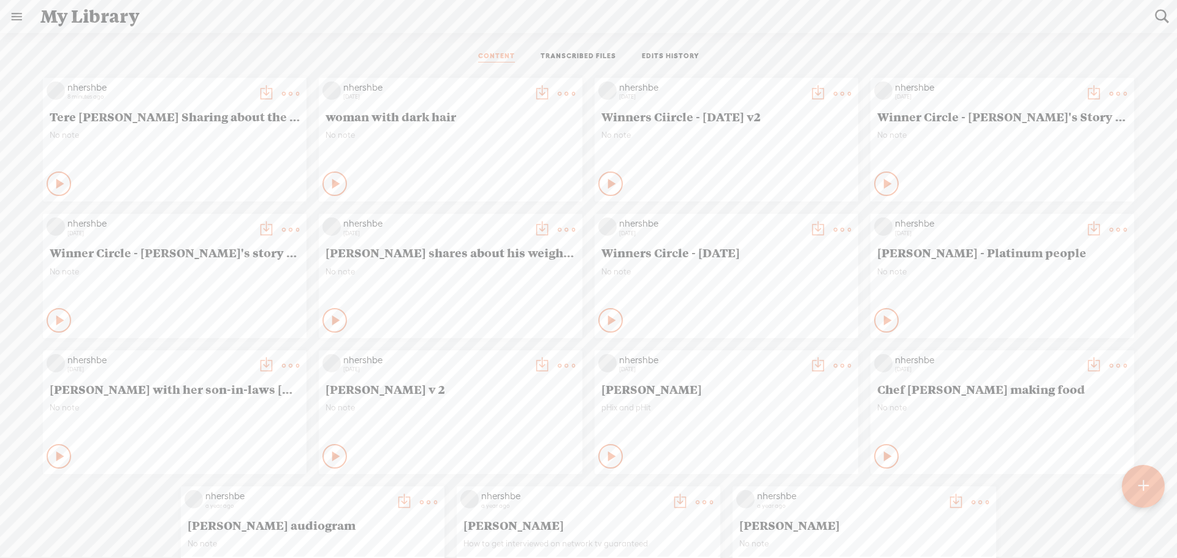
click at [101, 14] on div "My Library" at bounding box center [589, 17] width 1114 height 32
click at [257, 88] on t at bounding box center [265, 93] width 17 height 17
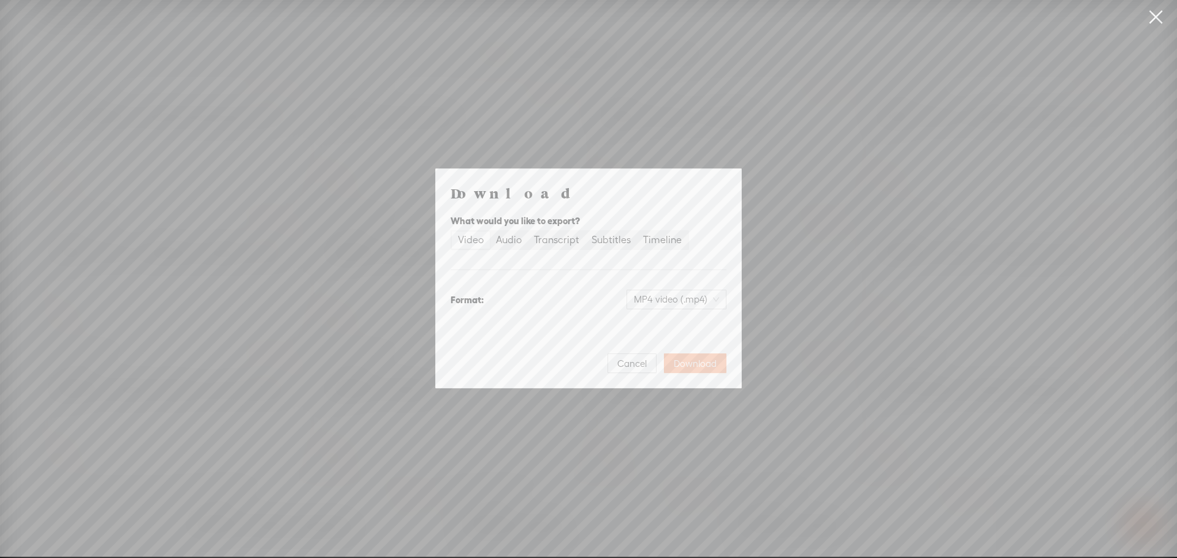
click at [696, 365] on span "Download" at bounding box center [695, 364] width 43 height 12
